Goal: Task Accomplishment & Management: Manage account settings

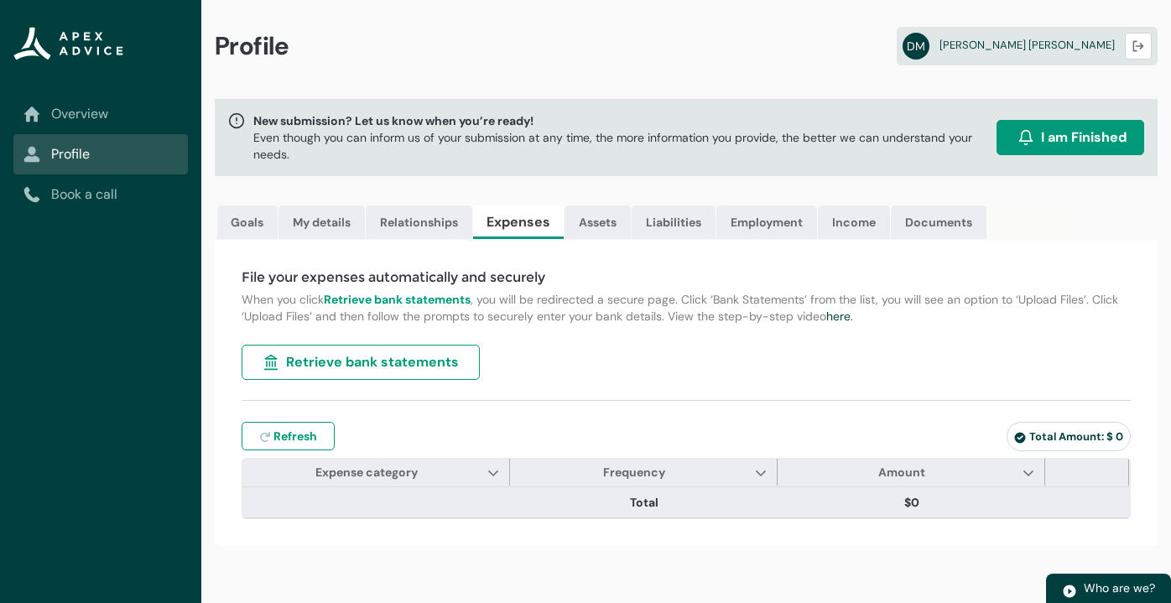
click at [91, 113] on link "Overview" at bounding box center [100, 114] width 154 height 20
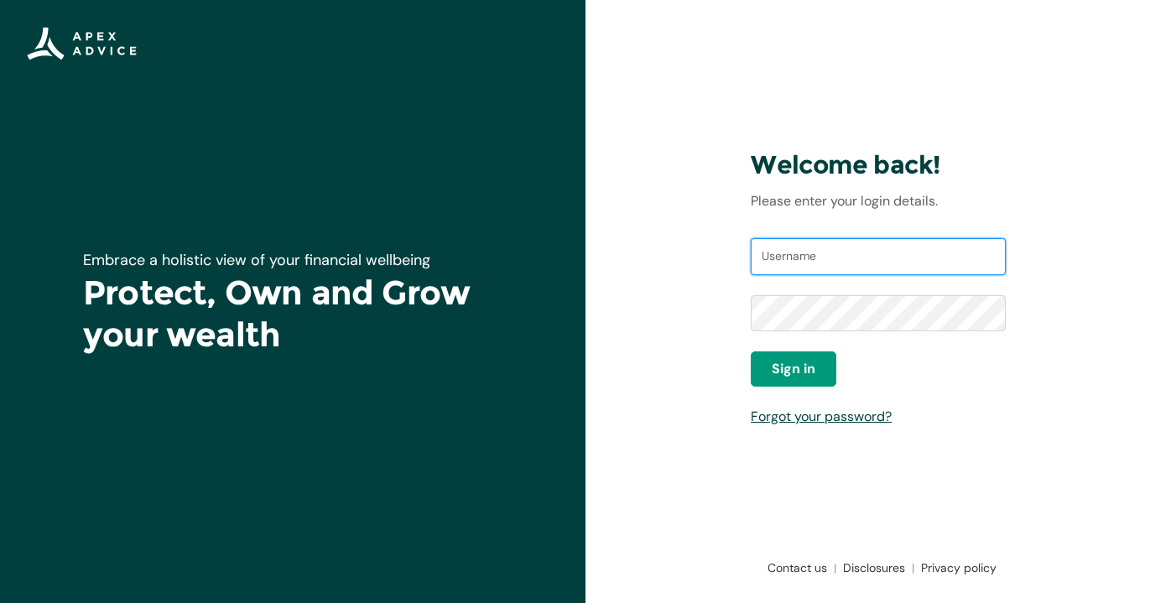
click at [832, 258] on input "Username" at bounding box center [878, 256] width 255 height 37
type input "[EMAIL_ADDRESS][PERSON_NAME][DOMAIN_NAME]"
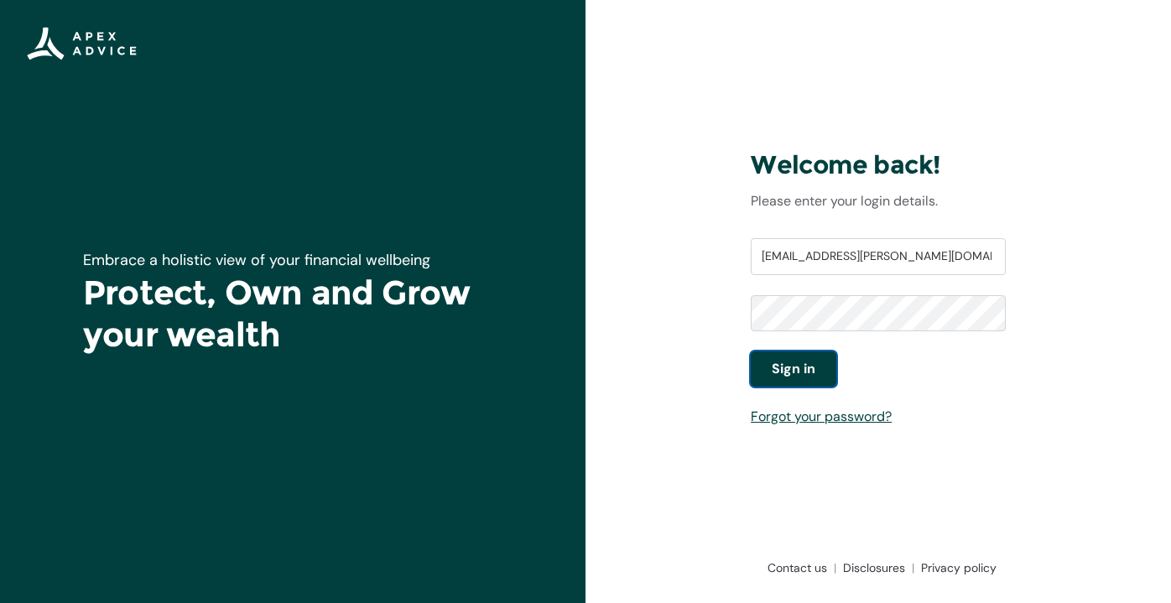
click at [806, 366] on span "Sign in" at bounding box center [794, 369] width 44 height 20
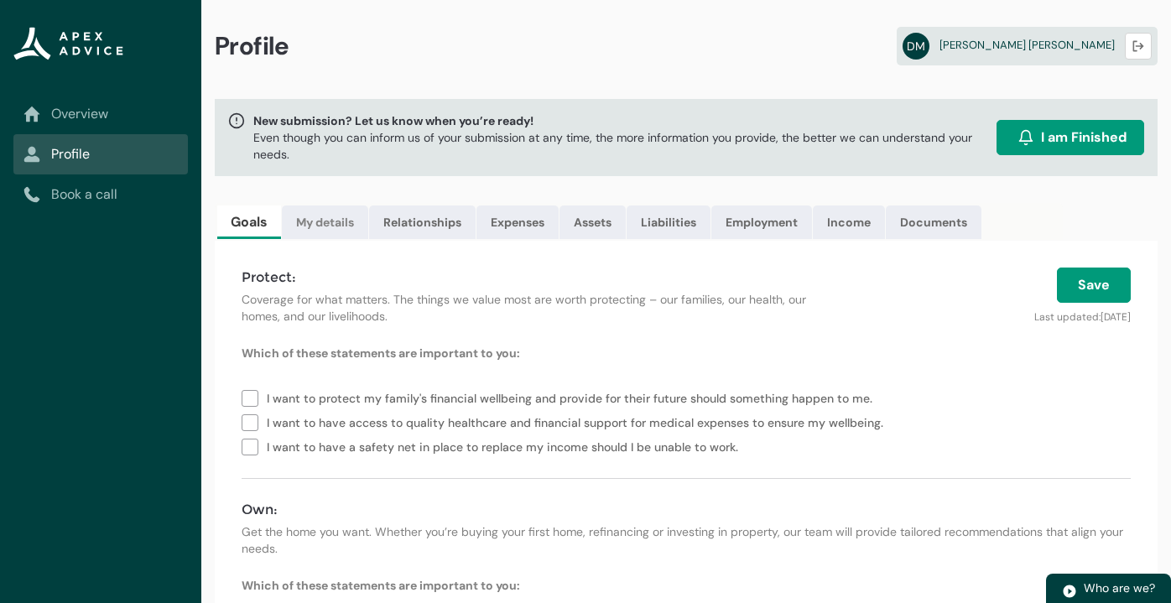
click at [319, 219] on link "My details" at bounding box center [325, 223] width 86 height 34
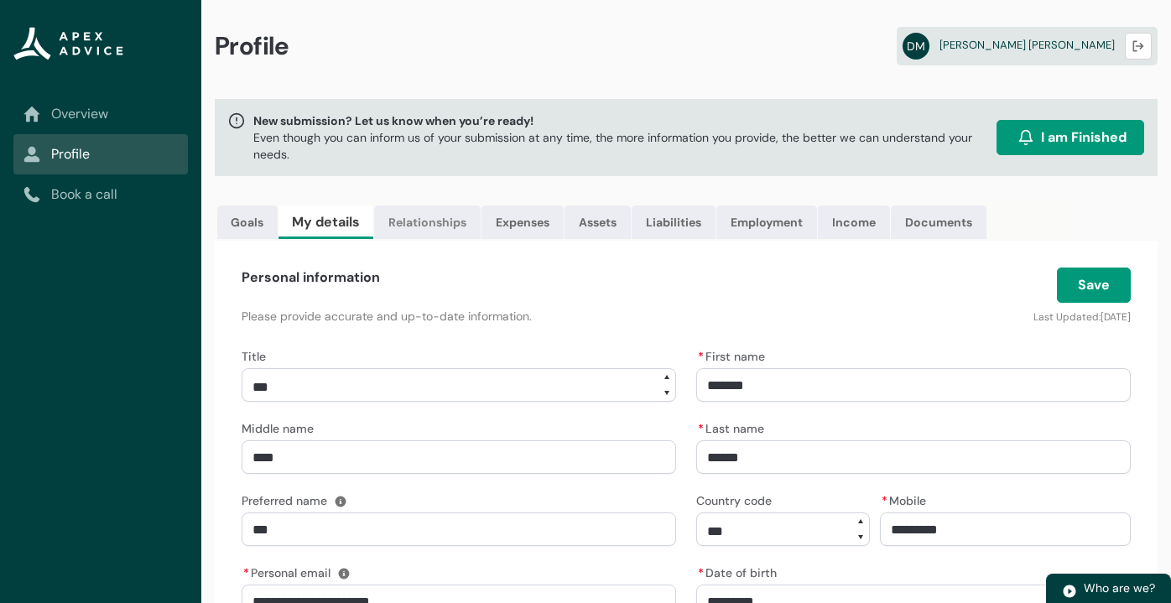
click at [427, 220] on link "Relationships" at bounding box center [427, 223] width 107 height 34
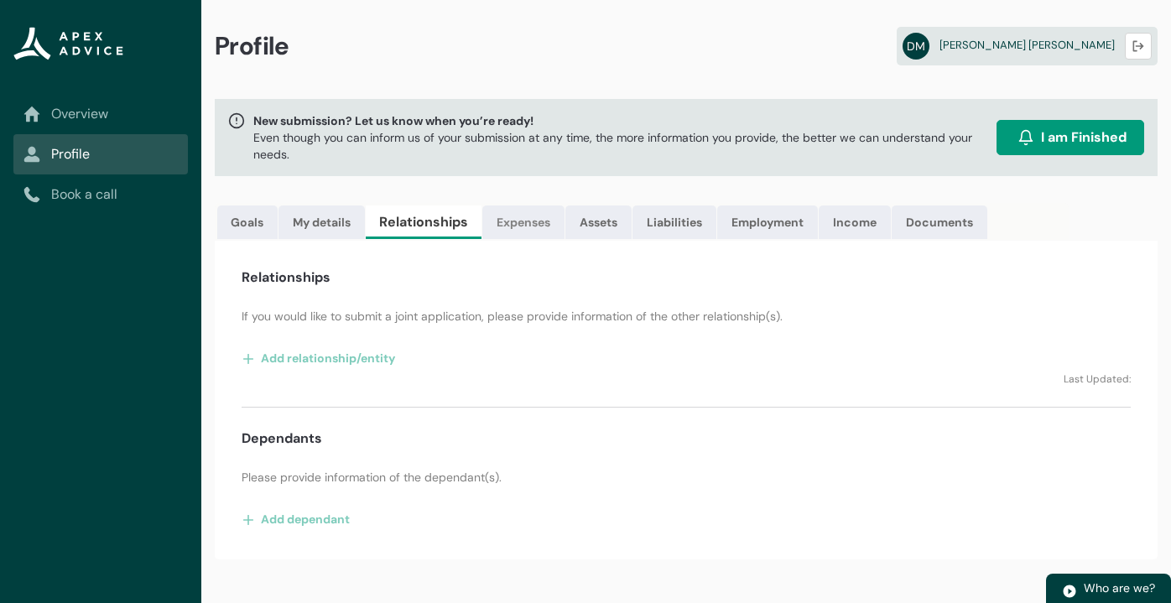
click at [552, 223] on link "Expenses" at bounding box center [523, 223] width 82 height 34
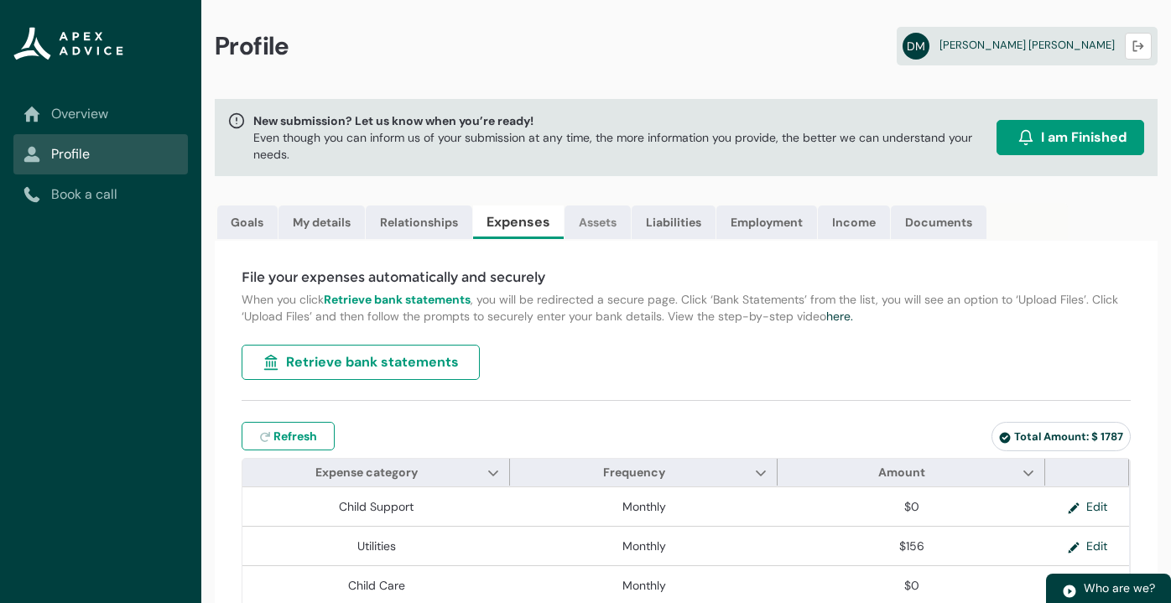
click at [601, 217] on link "Assets" at bounding box center [598, 223] width 66 height 34
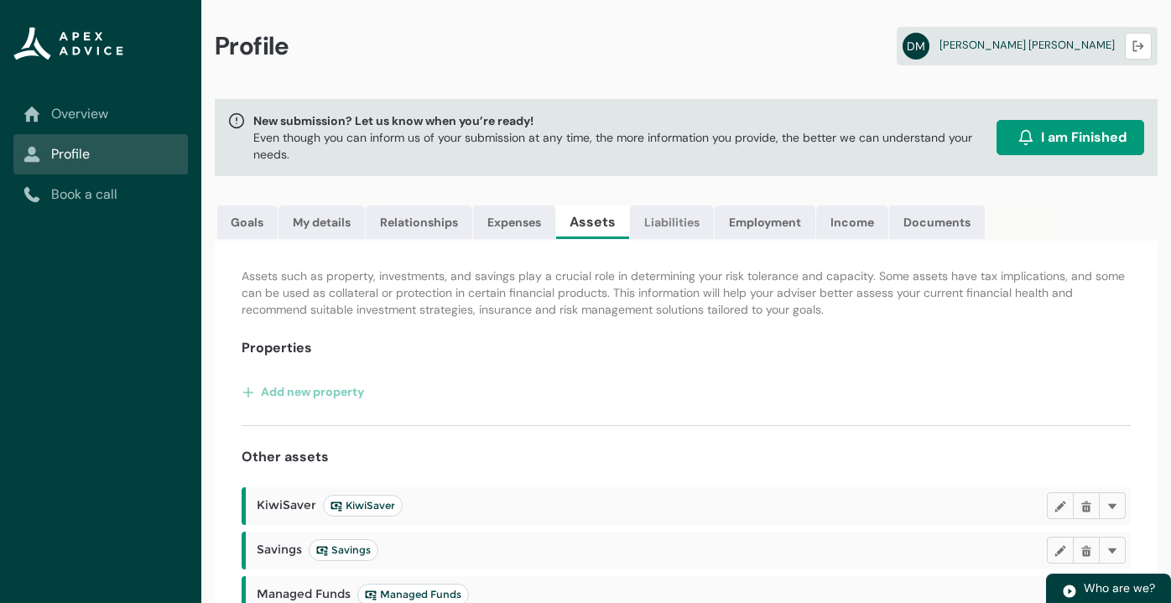
click at [691, 217] on link "Liabilities" at bounding box center [672, 223] width 84 height 34
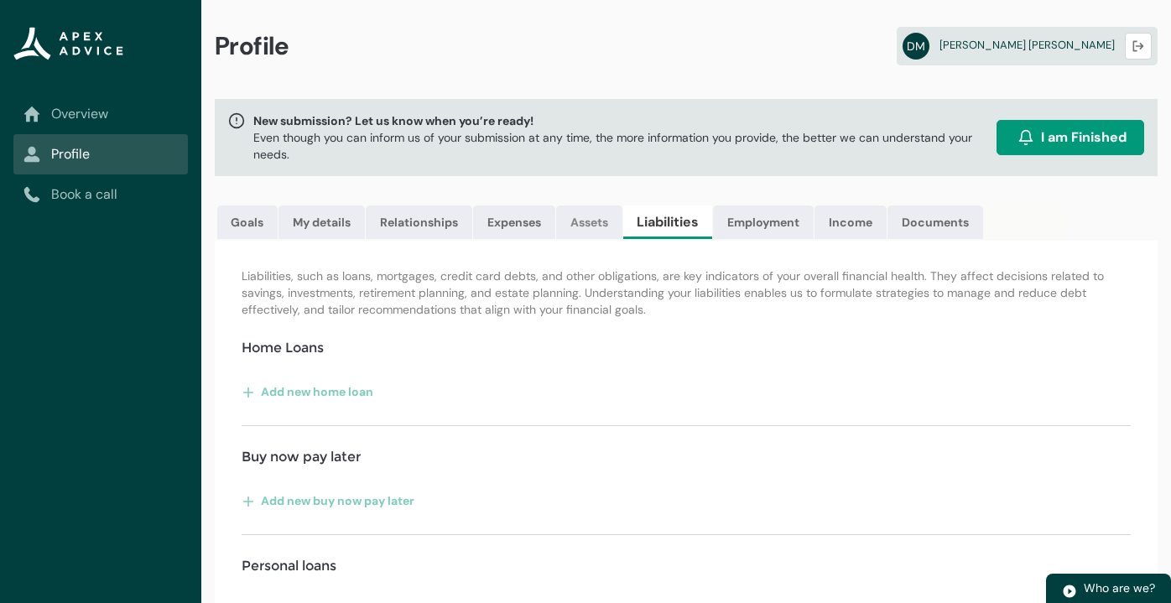
click at [607, 217] on link "Assets" at bounding box center [589, 223] width 66 height 34
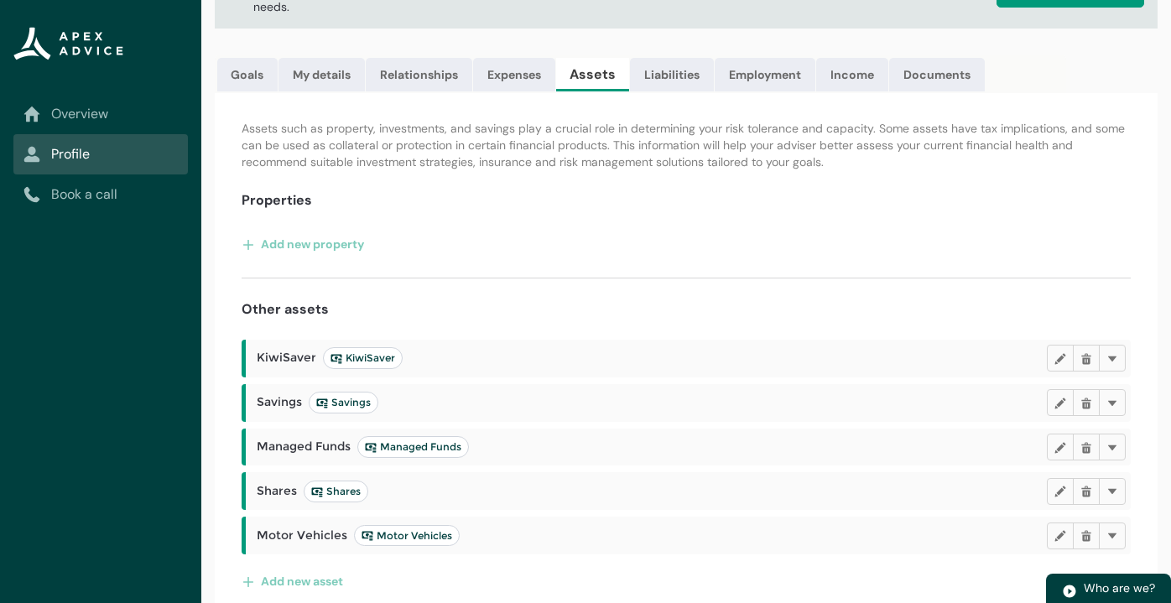
scroll to position [149, 0]
click at [846, 79] on link "Income" at bounding box center [852, 74] width 72 height 34
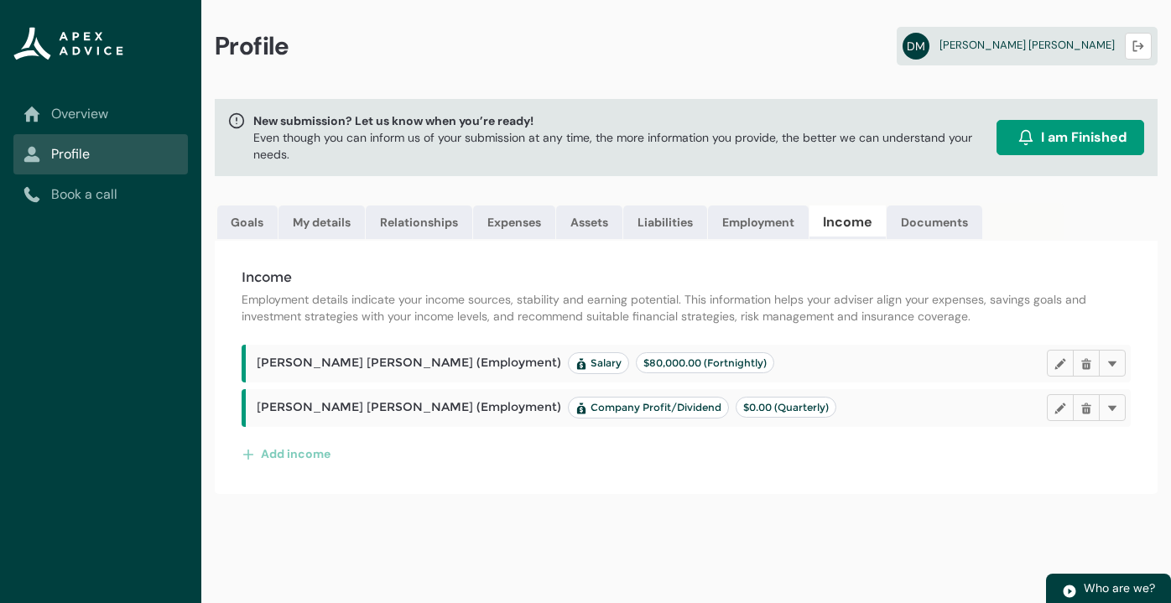
scroll to position [0, 0]
click at [930, 216] on link "Documents" at bounding box center [935, 223] width 96 height 34
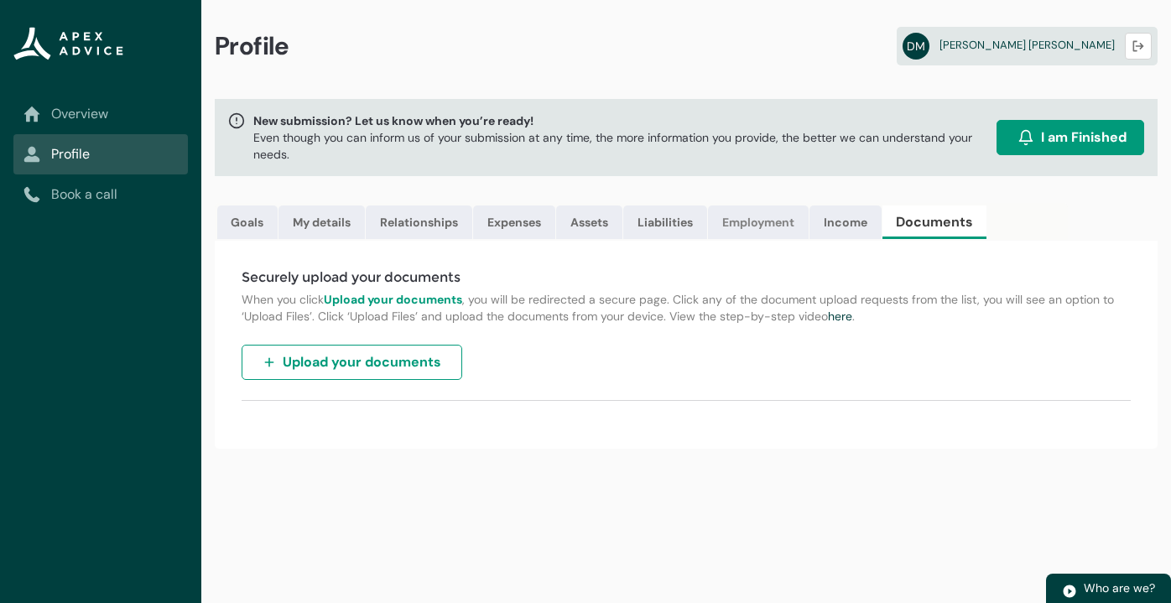
click at [782, 216] on link "Employment" at bounding box center [758, 223] width 101 height 34
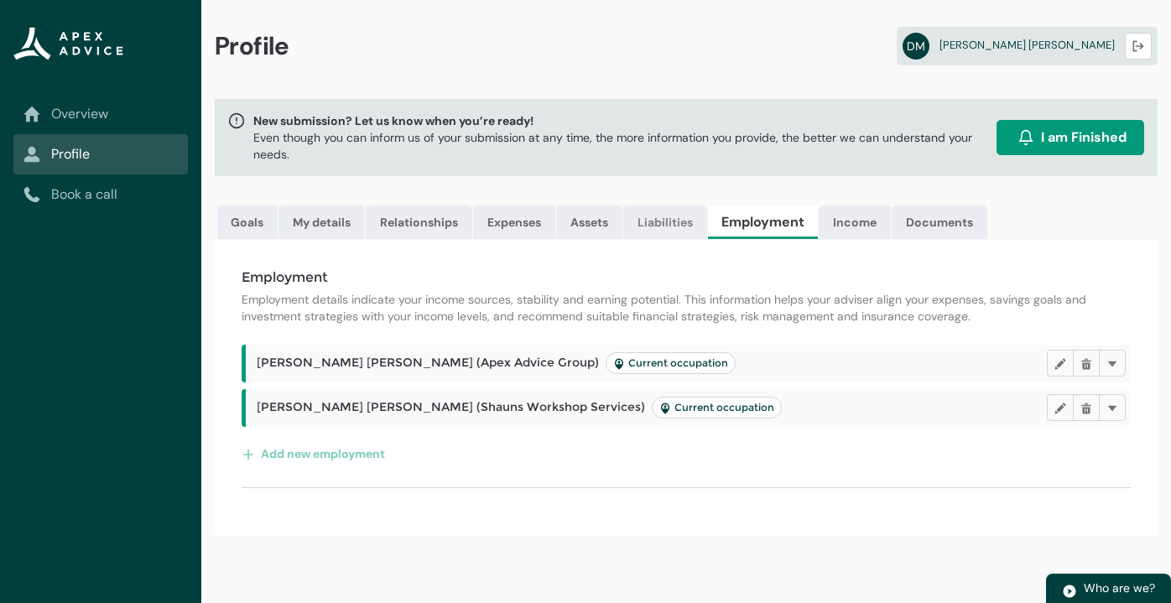
click at [677, 226] on link "Liabilities" at bounding box center [665, 223] width 84 height 34
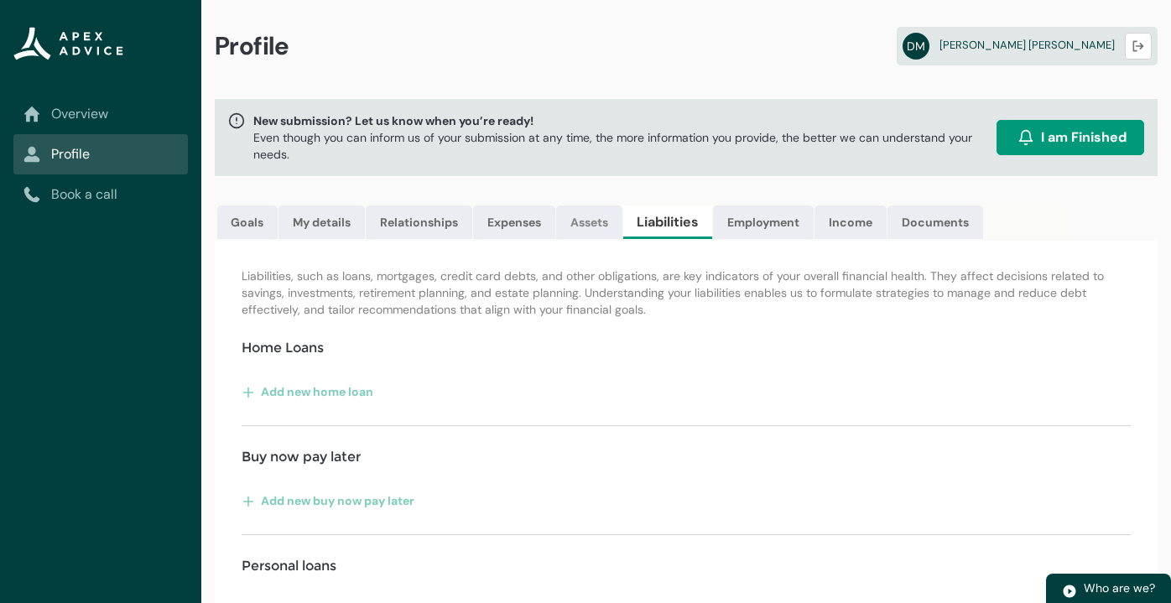
click at [596, 232] on link "Assets" at bounding box center [589, 223] width 66 height 34
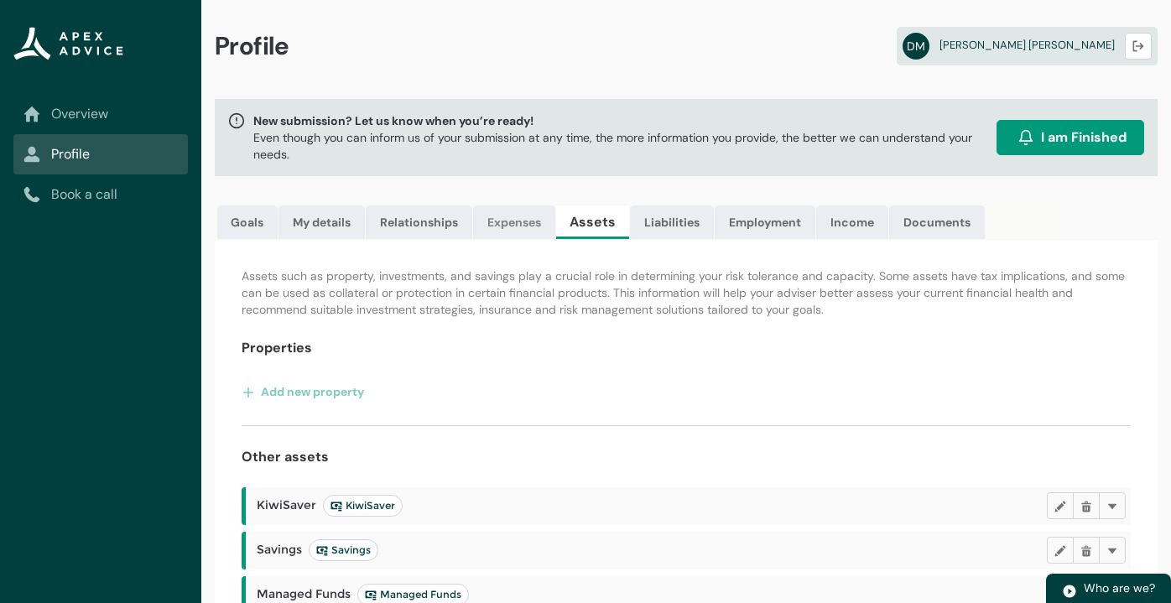
click at [514, 223] on link "Expenses" at bounding box center [514, 223] width 82 height 34
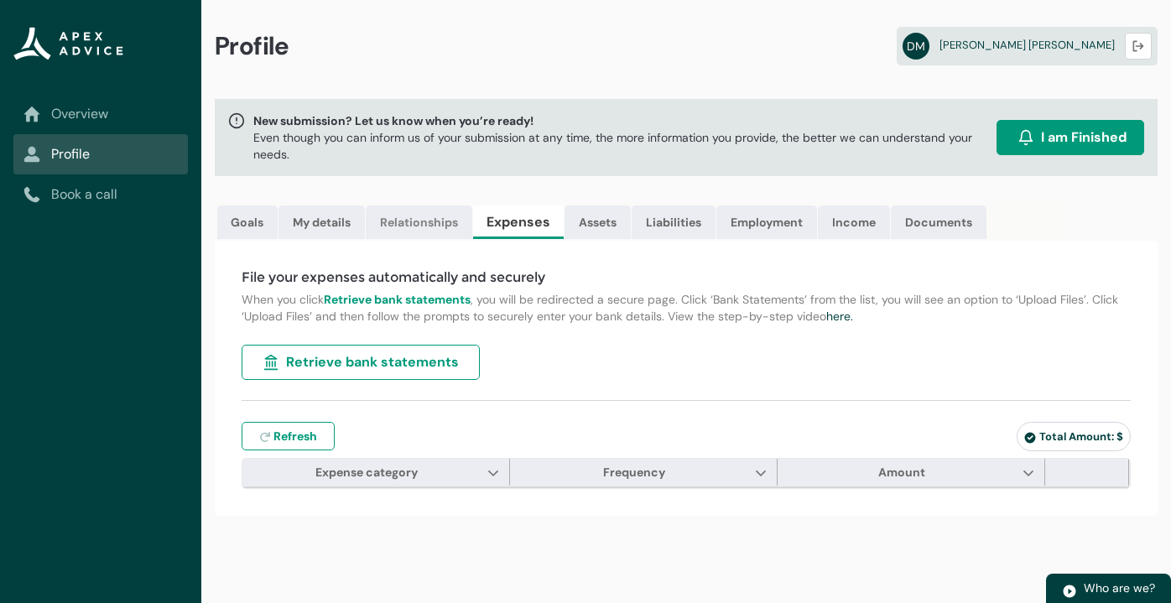
click at [451, 225] on link "Relationships" at bounding box center [419, 223] width 107 height 34
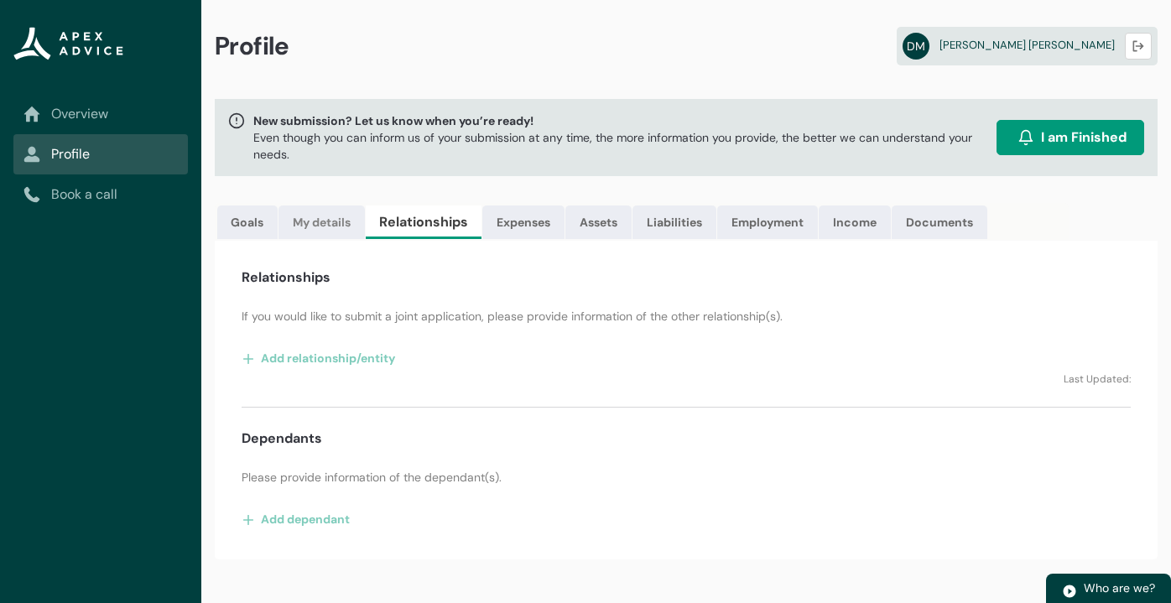
click at [343, 216] on link "My details" at bounding box center [322, 223] width 86 height 34
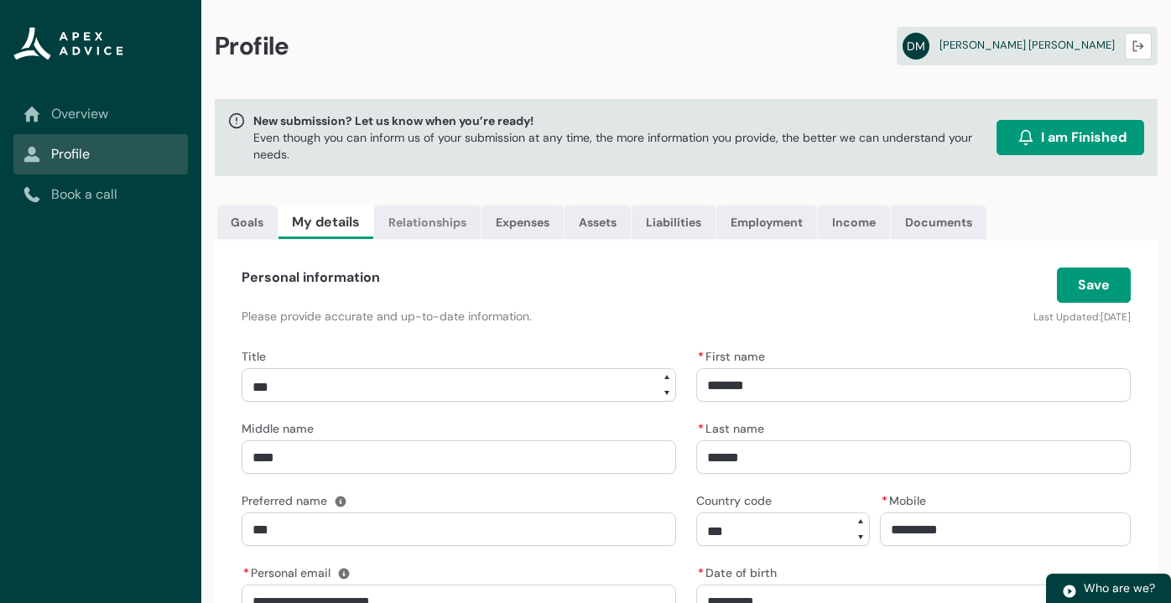
click at [422, 227] on link "Relationships" at bounding box center [427, 223] width 107 height 34
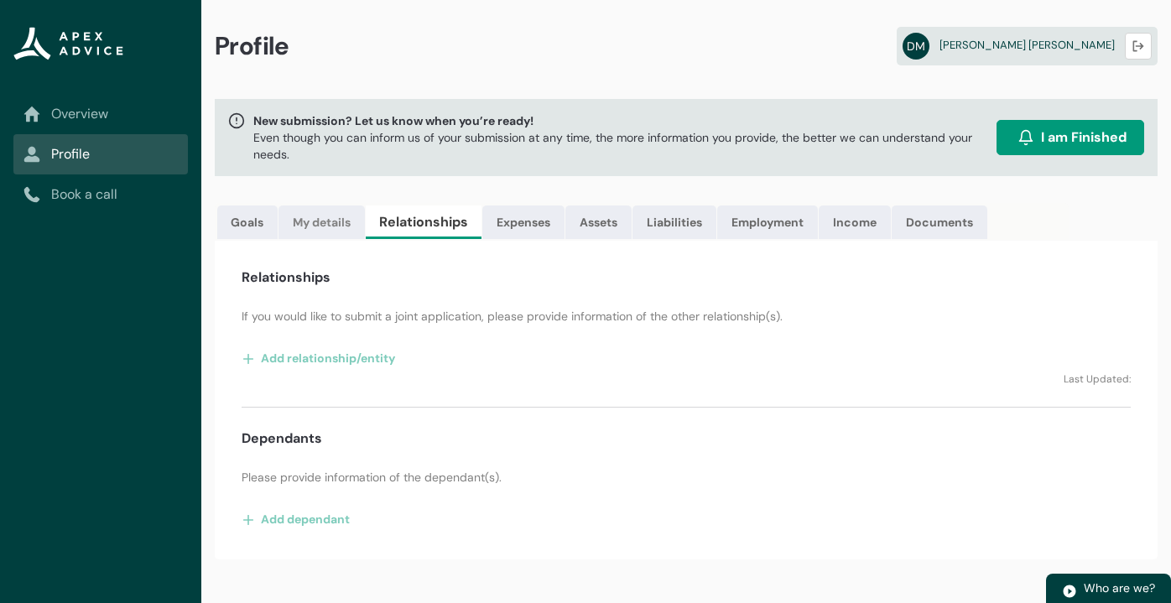
click at [334, 216] on link "My details" at bounding box center [322, 223] width 86 height 34
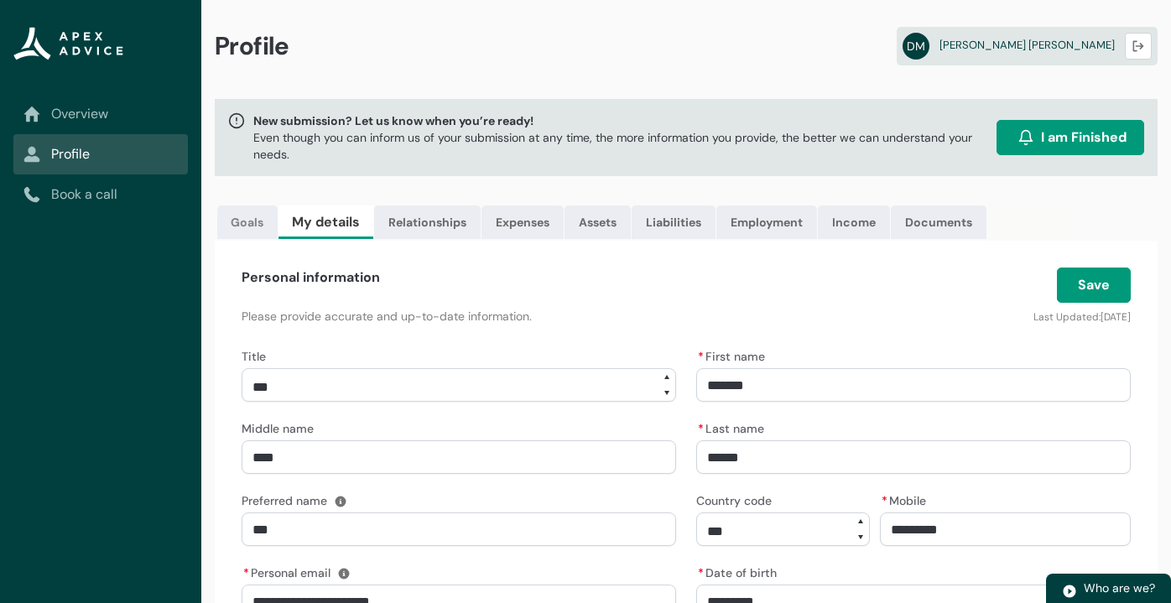
click at [229, 228] on link "Goals" at bounding box center [247, 223] width 60 height 34
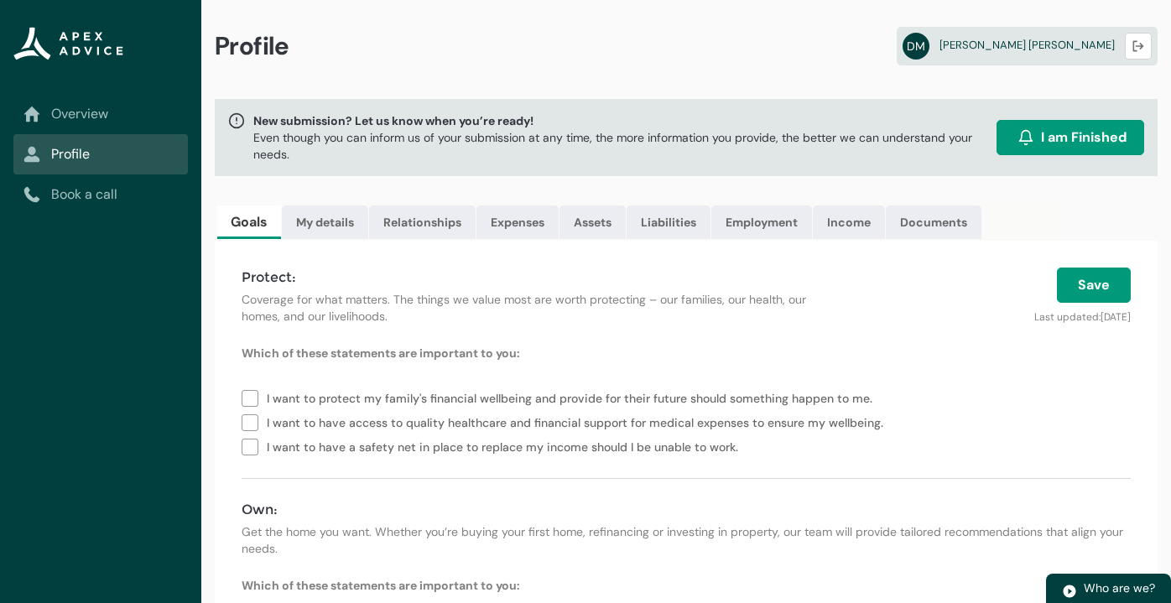
click at [1045, 139] on span "I am Finished" at bounding box center [1084, 138] width 86 height 20
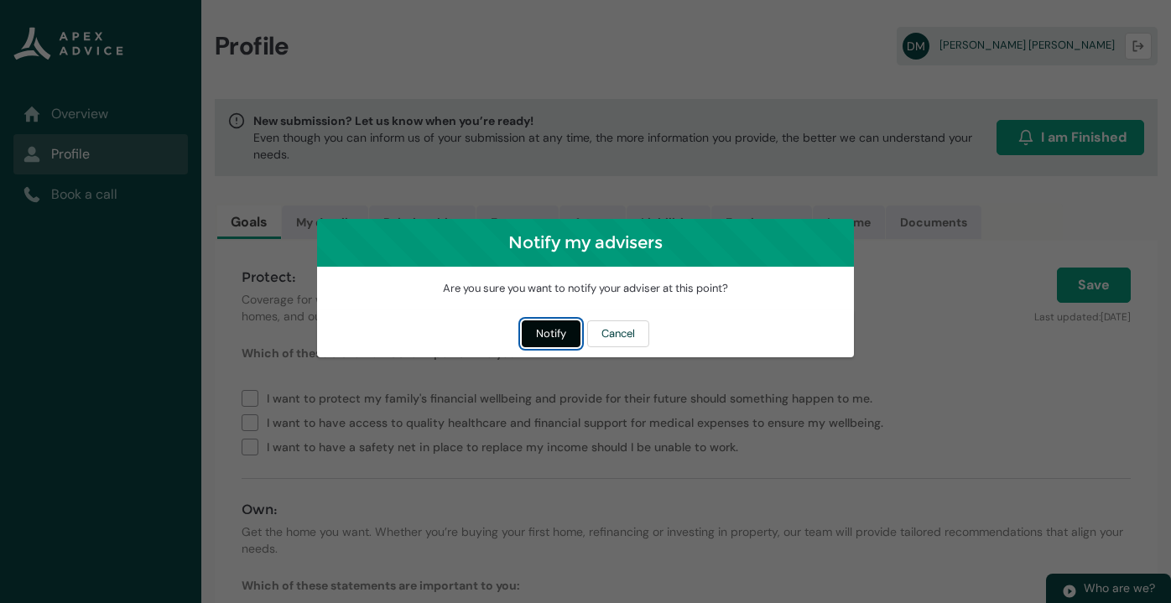
click at [560, 334] on button "Notify" at bounding box center [551, 334] width 59 height 27
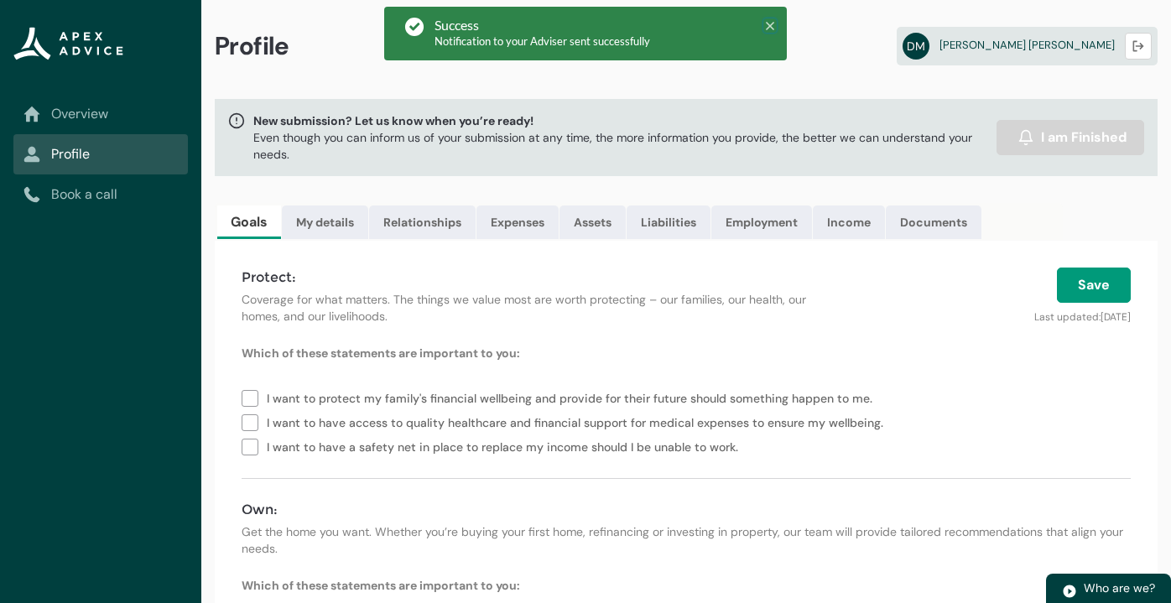
click at [769, 23] on icon at bounding box center [770, 26] width 12 height 12
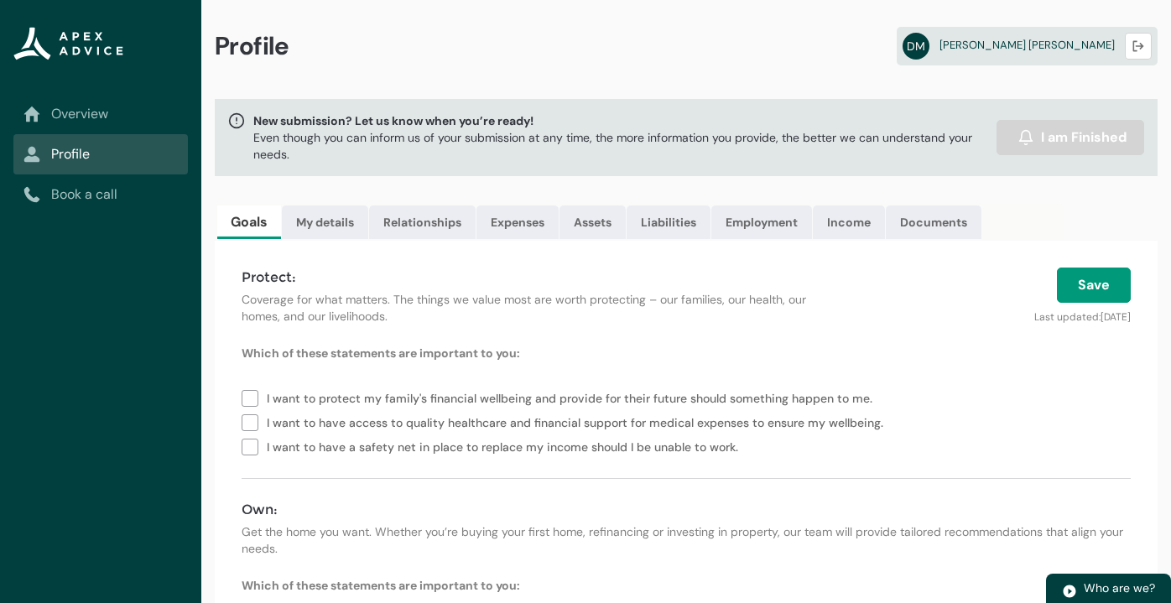
click at [107, 112] on link "Overview" at bounding box center [100, 114] width 154 height 20
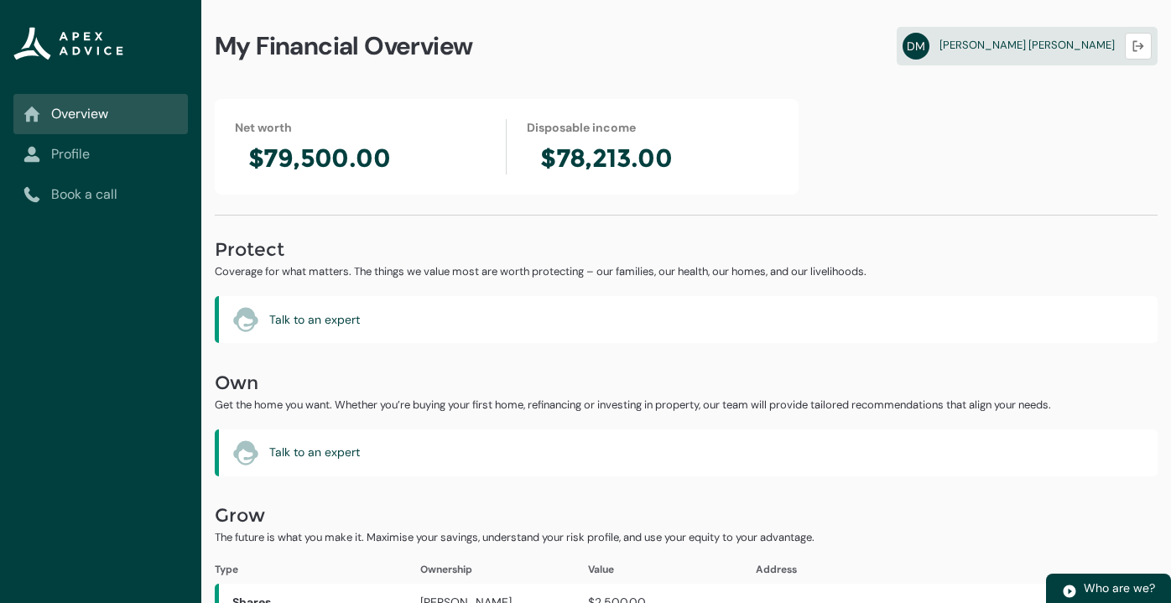
click at [74, 153] on link "Profile" at bounding box center [100, 154] width 154 height 20
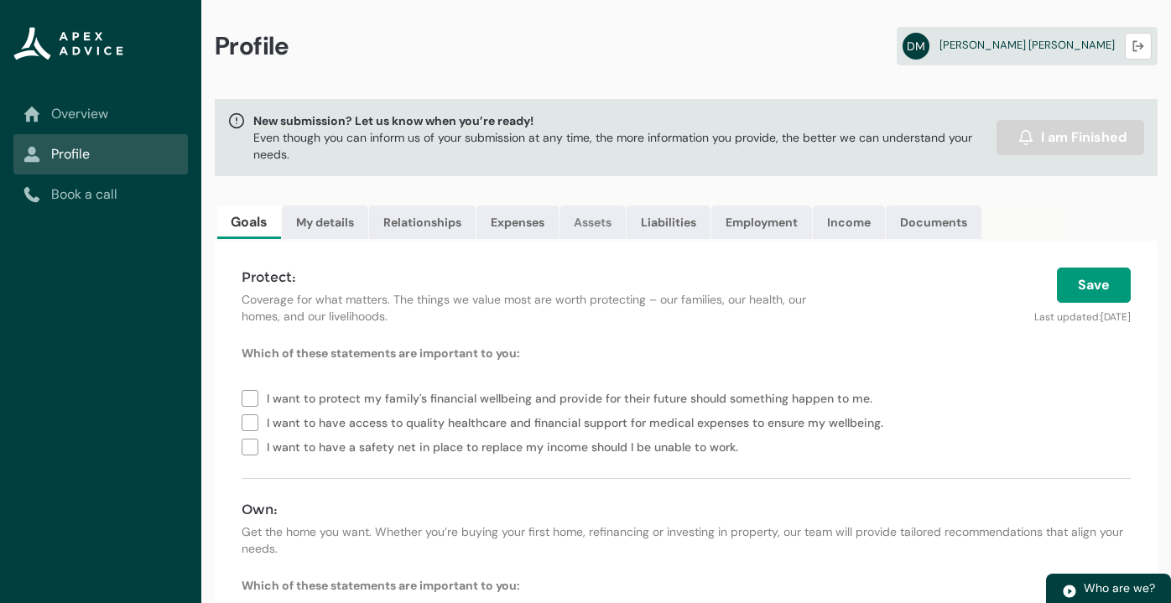
click at [603, 224] on link "Assets" at bounding box center [593, 223] width 66 height 34
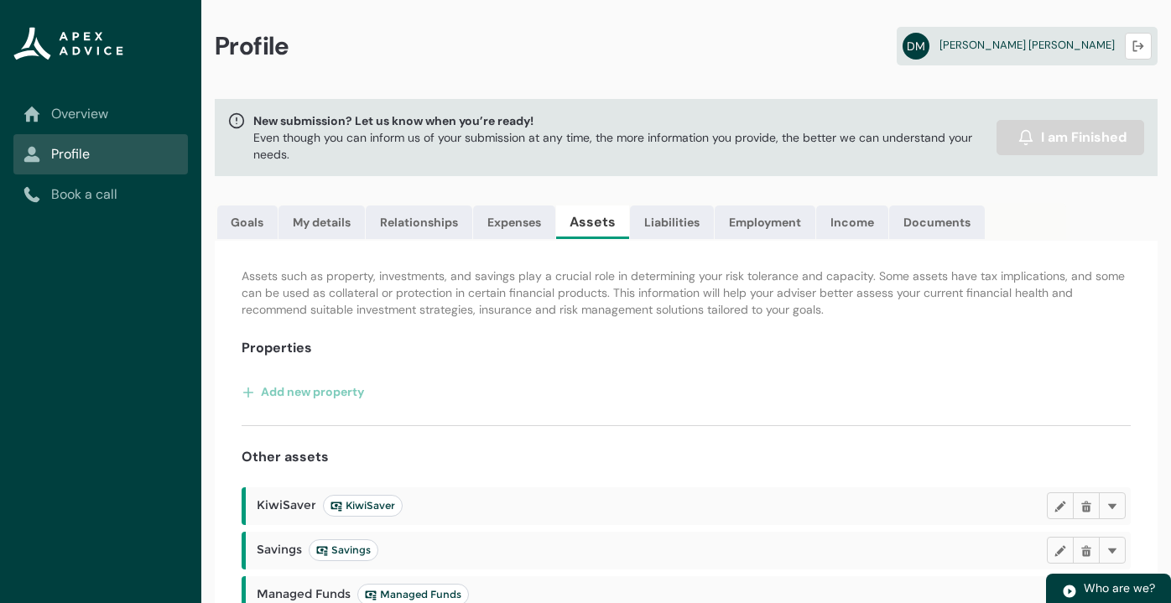
click at [86, 107] on link "Overview" at bounding box center [100, 114] width 154 height 20
